Goal: Check status

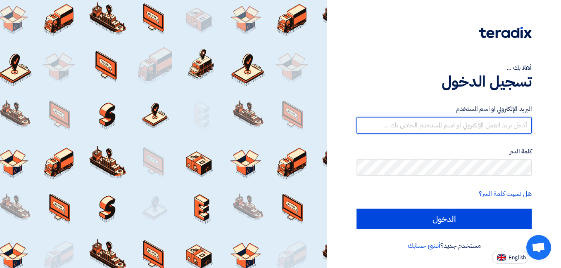
type input "[PERSON_NAME][EMAIL_ADDRESS][DOMAIN_NAME]"
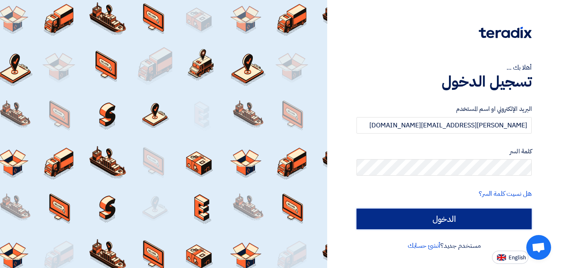
click at [458, 213] on input "الدخول" at bounding box center [443, 219] width 175 height 21
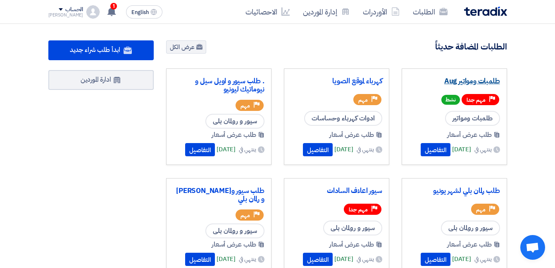
click at [457, 79] on link "طلمبات ومواتير Aug" at bounding box center [453, 81] width 91 height 8
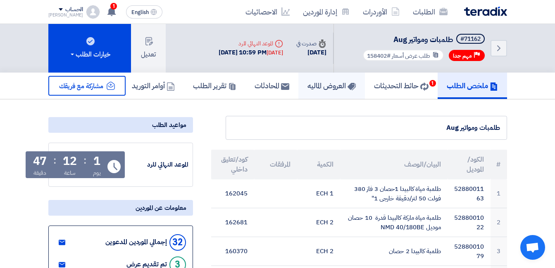
click at [348, 86] on use at bounding box center [351, 86] width 8 height 7
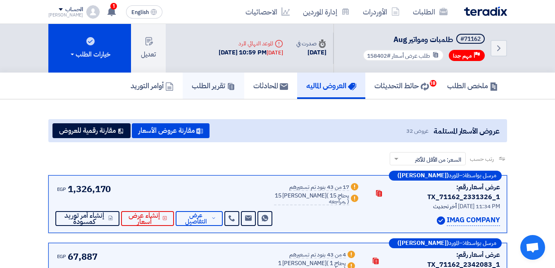
click at [197, 90] on h5 "تقرير الطلب" at bounding box center [213, 85] width 43 height 9
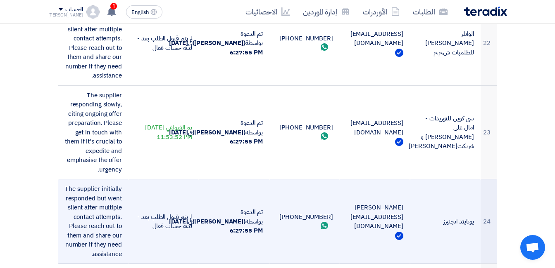
scroll to position [5764, 0]
